Goal: Communication & Community: Answer question/provide support

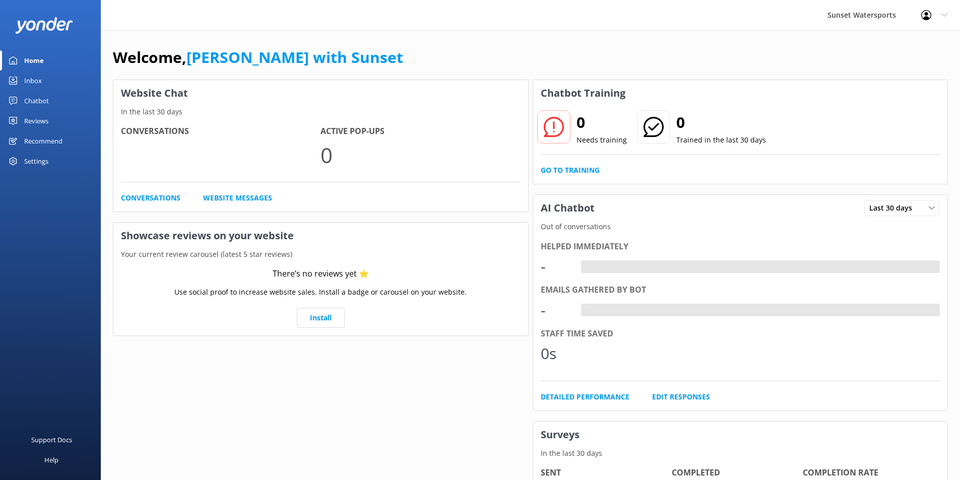
click at [32, 78] on div "Inbox" at bounding box center [33, 81] width 18 height 20
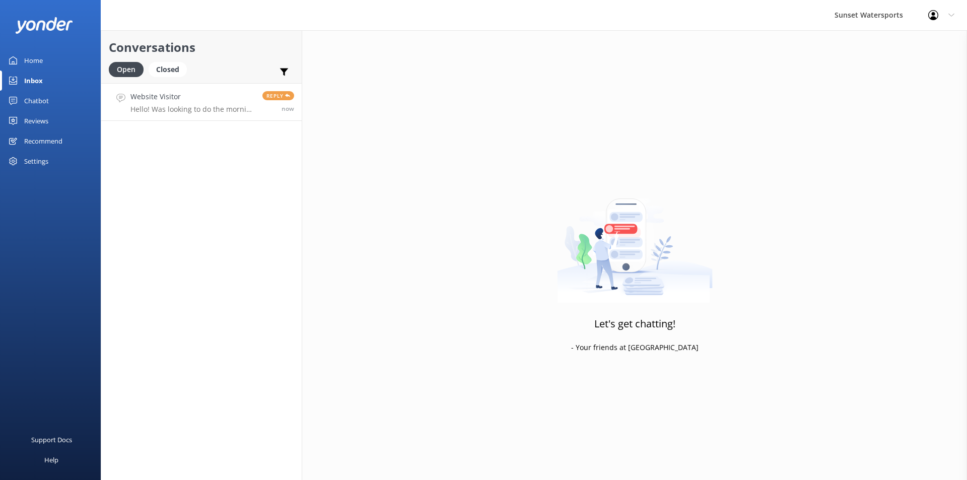
click at [196, 103] on div "Website Visitor Hello! Was looking to do the morning snorkel. It will be two ad…" at bounding box center [192, 102] width 124 height 22
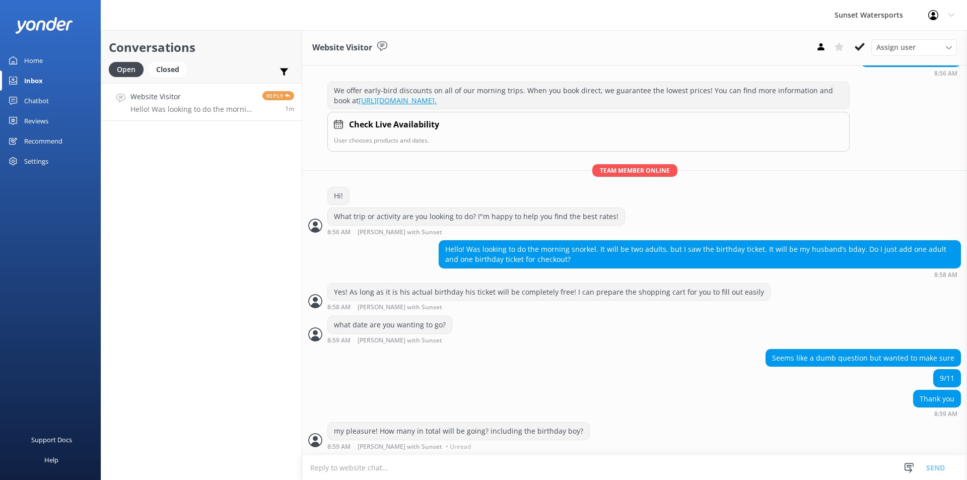
scroll to position [108, 0]
